Goal: Information Seeking & Learning: Find specific fact

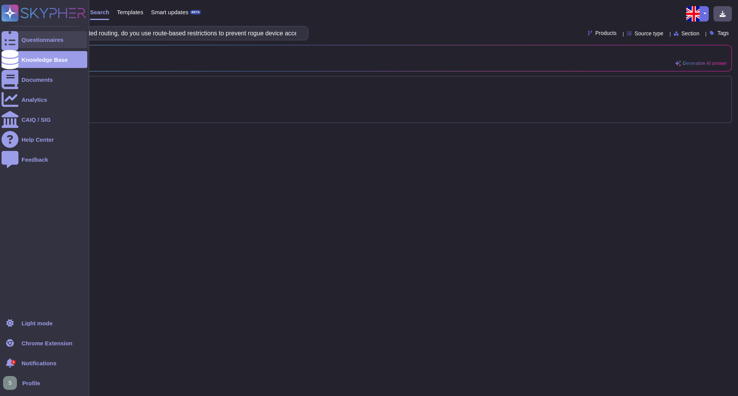
drag, startPoint x: 94, startPoint y: 37, endPoint x: 18, endPoint y: 37, distance: 76.1
click at [18, 37] on div "Questionnaires Knowledge Base Documents Analytics CAIQ / SIG Help Center Feedba…" at bounding box center [369, 198] width 738 height 396
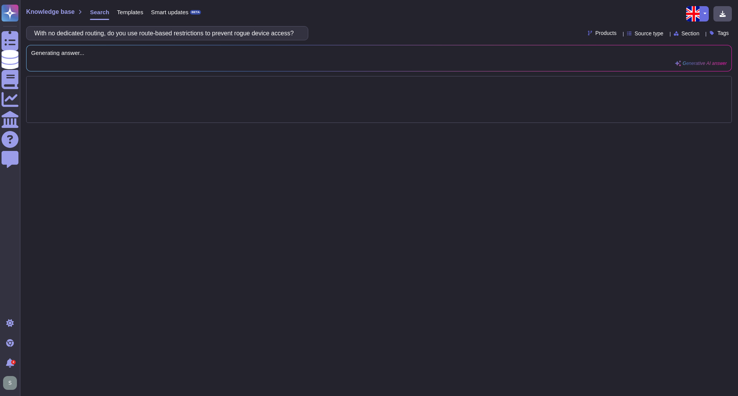
type input "With no dedicated routing, do you use route-based restrictions to prevent rogue…"
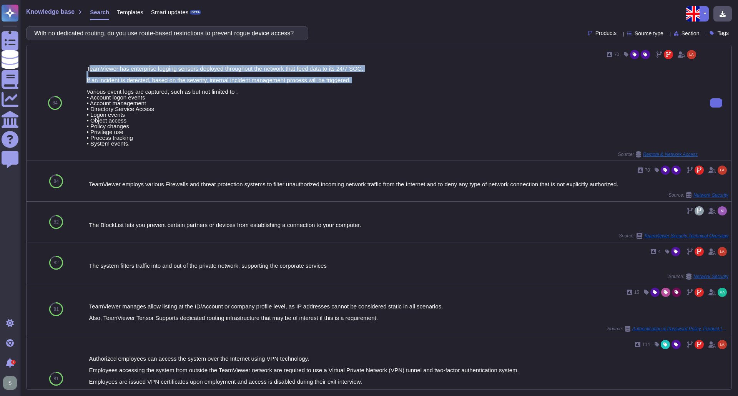
drag, startPoint x: 88, startPoint y: 68, endPoint x: 298, endPoint y: 87, distance: 210.7
click at [298, 87] on div "TeamViewer has enterprise logging sensors deployed throughout the network that …" at bounding box center [391, 106] width 611 height 81
click at [298, 85] on div "TeamViewer has enterprise logging sensors deployed throughout the network that …" at bounding box center [391, 106] width 611 height 81
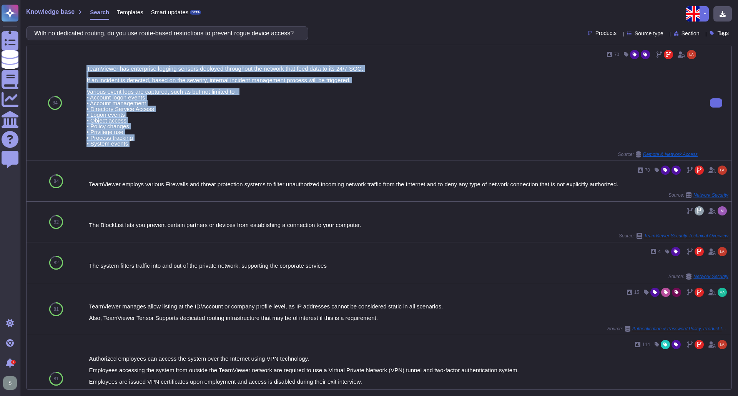
drag, startPoint x: 85, startPoint y: 67, endPoint x: 199, endPoint y: 143, distance: 137.8
click at [199, 143] on div "70 TeamViewer has enterprise logging sensors deployed throughout the network th…" at bounding box center [391, 102] width 617 height 115
copy div "TeamViewer has enterprise logging sensors deployed throughout the network that …"
click at [255, 85] on div "TeamViewer has enterprise logging sensors deployed throughout the network that …" at bounding box center [391, 106] width 611 height 81
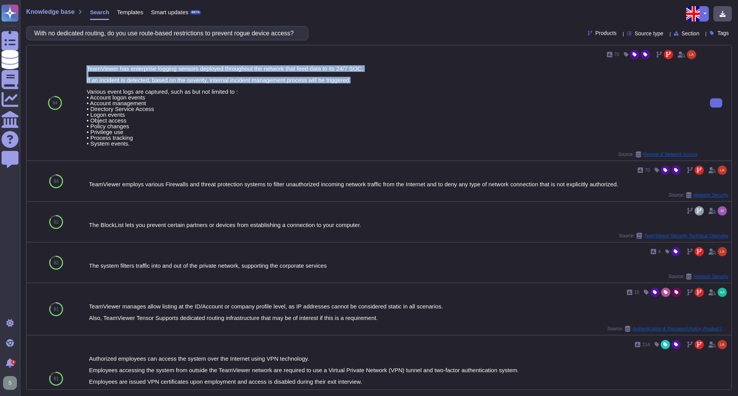
drag, startPoint x: 86, startPoint y: 69, endPoint x: 364, endPoint y: 80, distance: 277.3
click at [364, 80] on div "TeamViewer has enterprise logging sensors deployed throughout the network that …" at bounding box center [391, 106] width 611 height 81
copy div "TeamViewer has enterprise logging sensors deployed throughout the network that …"
click at [102, 35] on input "With no dedicated routing, do you use route-based restrictions to prevent rogue…" at bounding box center [165, 33] width 270 height 13
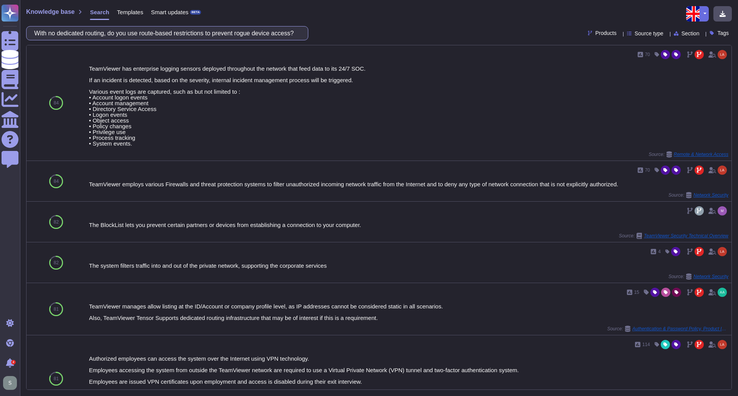
click at [102, 35] on input "With no dedicated routing, do you use route-based restrictions to prevent rogue…" at bounding box center [165, 33] width 270 height 13
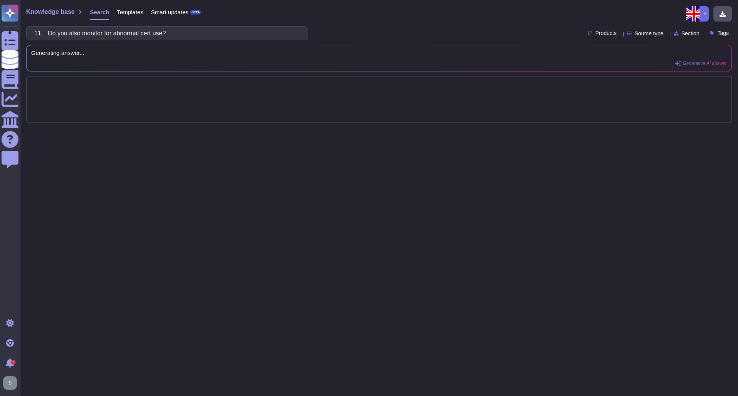
click at [50, 35] on input "11. Do you also monitor for abnormal cert use?" at bounding box center [165, 33] width 270 height 13
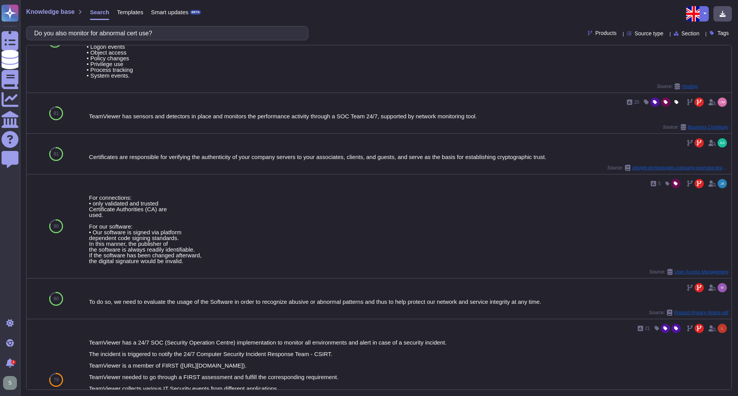
scroll to position [77, 0]
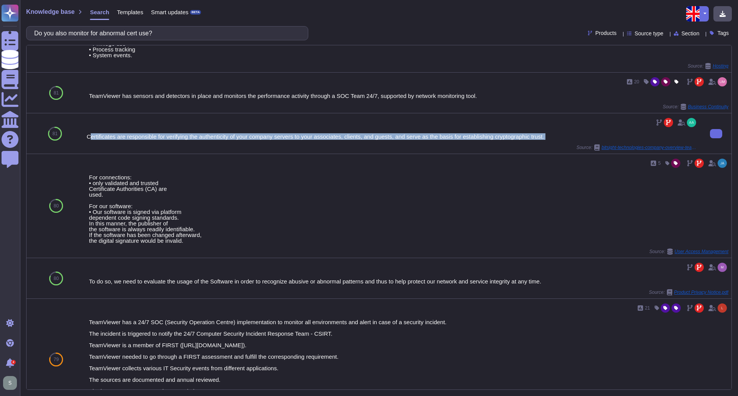
drag, startPoint x: 88, startPoint y: 137, endPoint x: 207, endPoint y: 144, distance: 119.0
click at [207, 144] on div "Certificates are responsible for verifying the authenticity of your company ser…" at bounding box center [391, 133] width 611 height 34
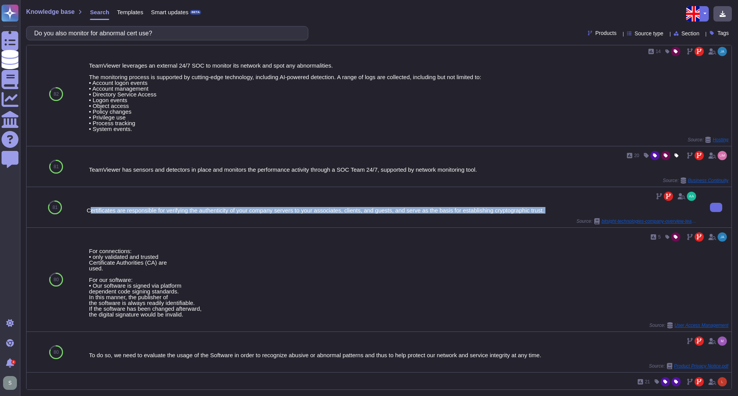
scroll to position [0, 0]
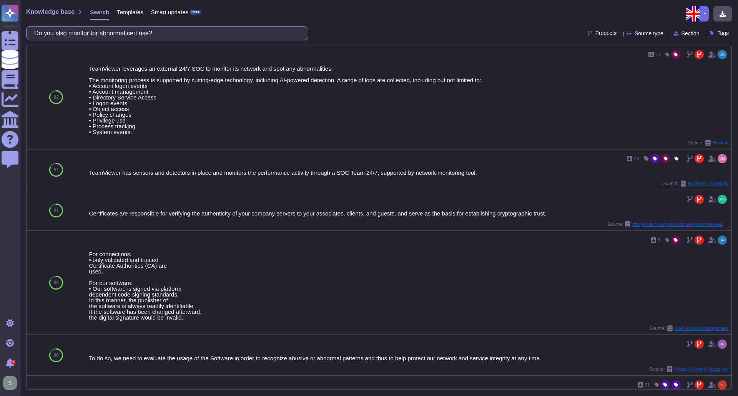
click at [167, 35] on input "Do you also monitor for abnormal cert use?" at bounding box center [165, 33] width 270 height 13
paste input "7. How does a device verify that the certificate it seen belongs to the intende…"
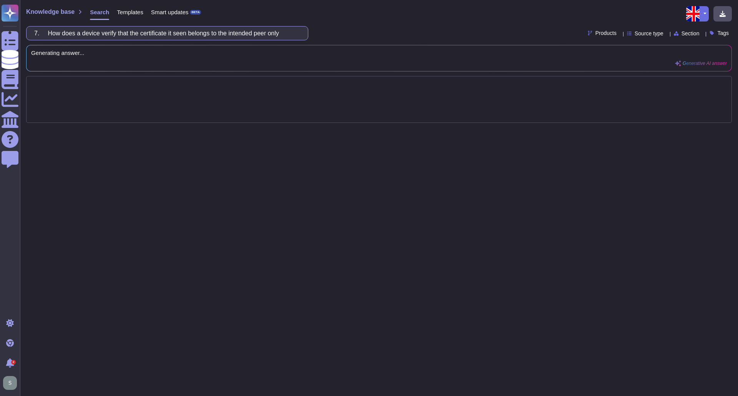
click at [57, 33] on input "7. How does a device verify that the certificate it seen belongs to the intende…" at bounding box center [165, 33] width 270 height 13
click at [52, 33] on input "7. How does a device verify that the certificate it seen belongs to the intende…" at bounding box center [165, 33] width 270 height 13
type input "How does a device verify that the certificate it seen belongs to the intended p…"
click at [288, 33] on input "How does a device verify that the certificate it seen belongs to the intended p…" at bounding box center [165, 33] width 270 height 13
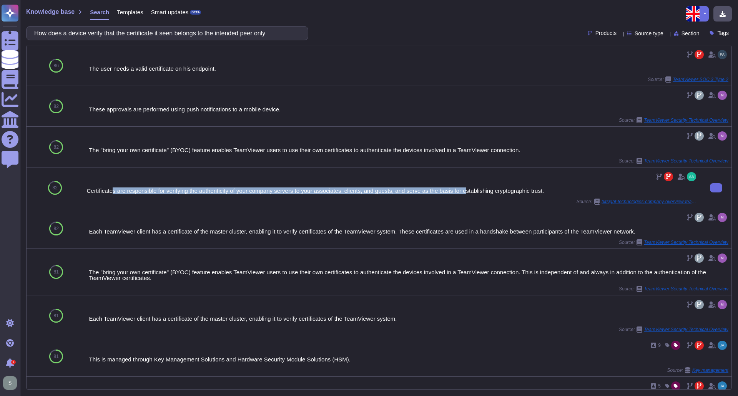
drag, startPoint x: 111, startPoint y: 193, endPoint x: 461, endPoint y: 191, distance: 349.8
click at [461, 191] on div "Certificates are responsible for verifying the authenticity of your company ser…" at bounding box center [391, 191] width 611 height 6
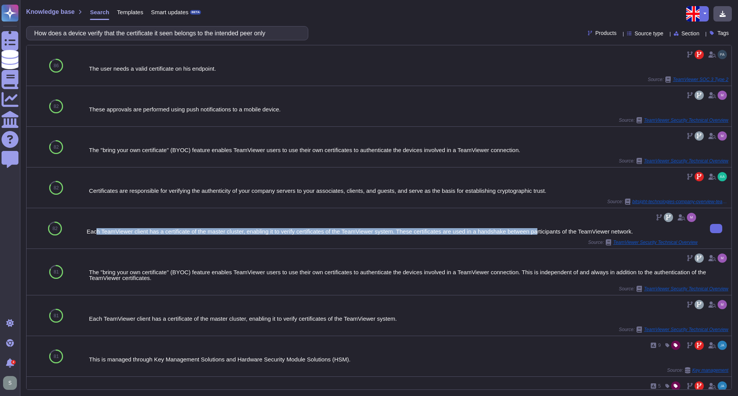
drag, startPoint x: 111, startPoint y: 231, endPoint x: 530, endPoint y: 234, distance: 419.0
click at [530, 234] on div "Each TeamViewer client has a certificate of the master cluster, enabling it to …" at bounding box center [391, 232] width 611 height 6
click at [144, 240] on div "Source: TeamViewer Security Technical Overview" at bounding box center [391, 242] width 611 height 6
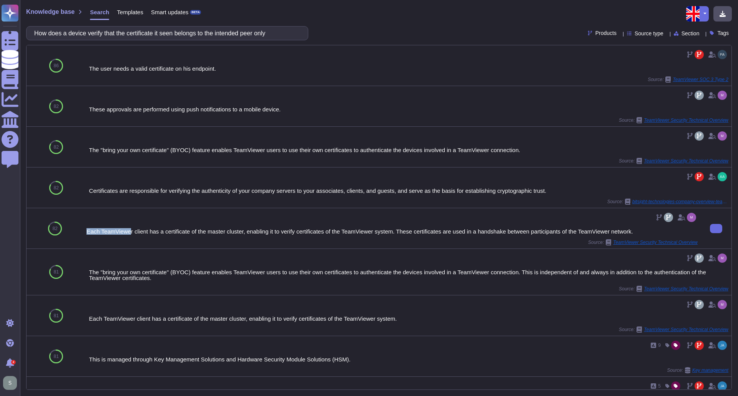
drag, startPoint x: 85, startPoint y: 232, endPoint x: 128, endPoint y: 231, distance: 43.1
click at [128, 231] on div "Each TeamViewer client has a certificate of the master cluster, enabling it to …" at bounding box center [391, 228] width 617 height 40
drag, startPoint x: 299, startPoint y: 233, endPoint x: 294, endPoint y: 224, distance: 10.0
click at [299, 233] on div "Each TeamViewer client has a certificate of the master cluster, enabling it to …" at bounding box center [391, 232] width 611 height 6
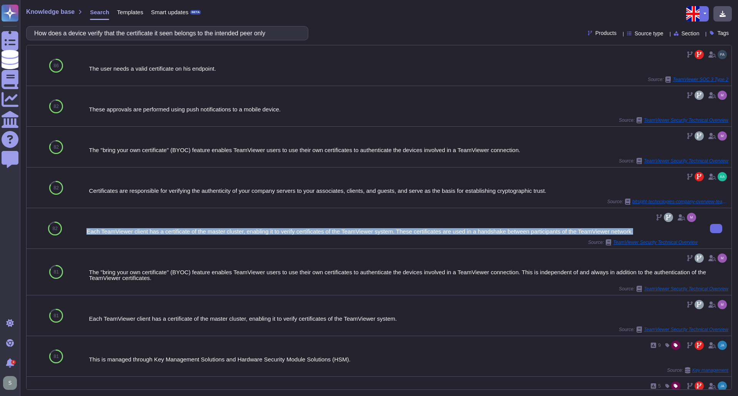
drag, startPoint x: 87, startPoint y: 233, endPoint x: 627, endPoint y: 232, distance: 540.0
click at [627, 232] on div "Each TeamViewer client has a certificate of the master cluster, enabling it to …" at bounding box center [391, 232] width 611 height 6
copy div "Each TeamViewer client has a certificate of the master cluster, enabling it to …"
